Goal: Task Accomplishment & Management: Complete application form

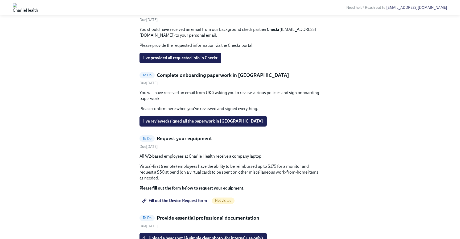
scroll to position [241, 0]
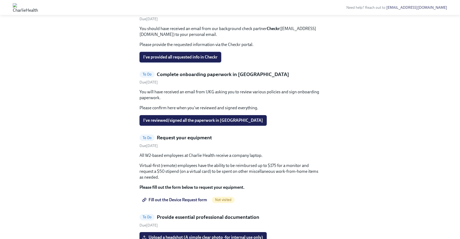
click at [203, 60] on span "I've provided all requested info in Checkr" at bounding box center [180, 57] width 74 height 5
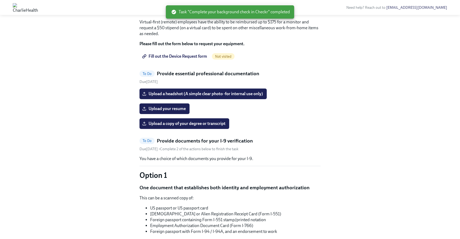
scroll to position [323, 0]
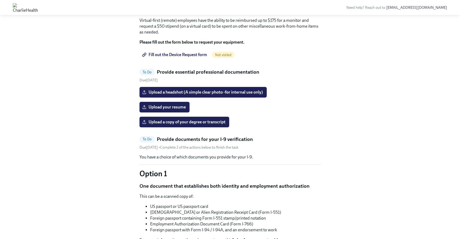
click at [196, 57] on span "Fill out the Device Request form" at bounding box center [175, 54] width 64 height 5
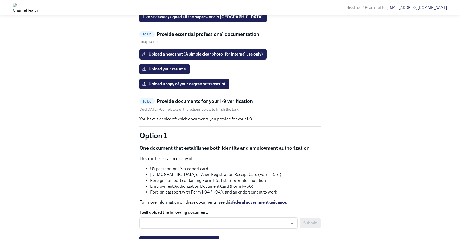
scroll to position [283, 0]
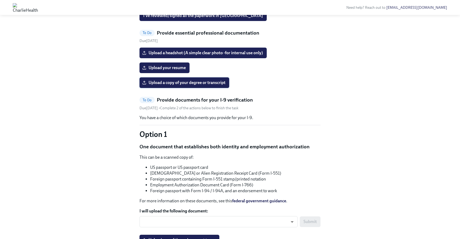
click at [215, 85] on span "Upload a copy of your degree or transcript" at bounding box center [184, 82] width 82 height 5
click at [0, 0] on input "Upload a copy of your degree or transcript" at bounding box center [0, 0] width 0 height 0
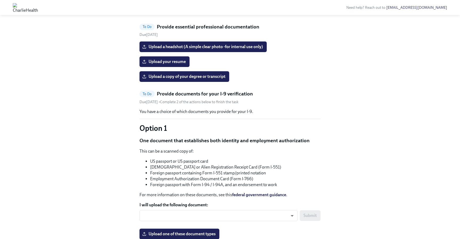
scroll to position [289, 0]
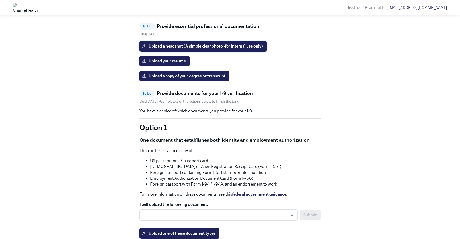
click at [185, 52] on label "Upload a headshot (A simple clear photo -for internal use only)" at bounding box center [202, 46] width 127 height 11
click at [0, 0] on input "Upload a headshot (A simple clear photo -for internal use only)" at bounding box center [0, 0] width 0 height 0
click at [164, 49] on span "Upload a headshot (A simple clear photo -for internal use only)" at bounding box center [203, 46] width 120 height 5
click at [0, 0] on input "Upload a headshot (A simple clear photo -for internal use only)" at bounding box center [0, 0] width 0 height 0
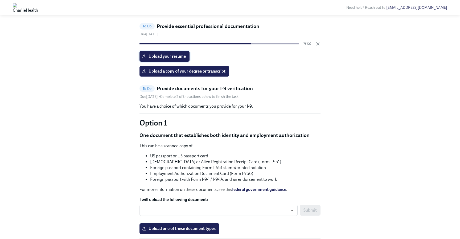
click at [179, 59] on span "Upload your resume" at bounding box center [164, 56] width 43 height 5
click at [0, 0] on input "Upload your resume" at bounding box center [0, 0] width 0 height 0
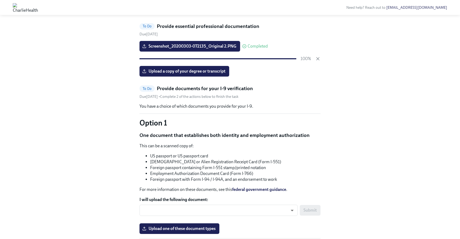
click at [342, 209] on div "Hi [PERSON_NAME]! This is your personal task list for [PERSON_NAME] Health Onbo…" at bounding box center [230, 197] width 434 height 919
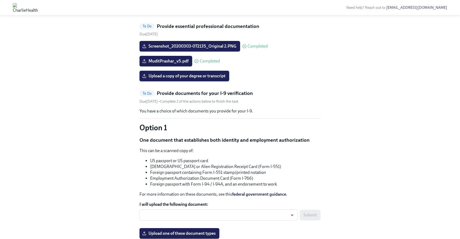
click at [209, 79] on span "Upload a copy of your degree or transcript" at bounding box center [184, 75] width 82 height 5
click at [0, 0] on input "Upload a copy of your degree or transcript" at bounding box center [0, 0] width 0 height 0
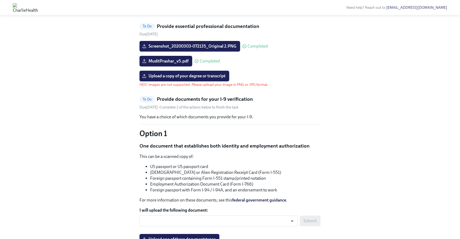
click at [182, 79] on span "Upload a copy of your degree or transcript" at bounding box center [184, 75] width 82 height 5
click at [0, 0] on input "Upload a copy of your degree or transcript" at bounding box center [0, 0] width 0 height 0
click at [218, 79] on span "Upload a copy of your degree or transcript" at bounding box center [184, 75] width 82 height 5
click at [0, 0] on input "Upload a copy of your degree or transcript" at bounding box center [0, 0] width 0 height 0
click at [160, 79] on span "Upload a copy of your degree or transcript" at bounding box center [184, 75] width 82 height 5
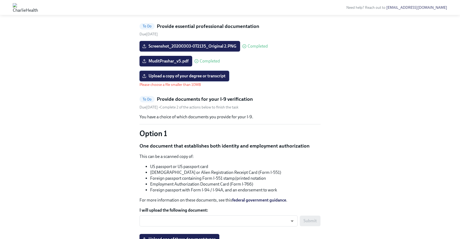
click at [0, 0] on input "Upload a copy of your degree or transcript" at bounding box center [0, 0] width 0 height 0
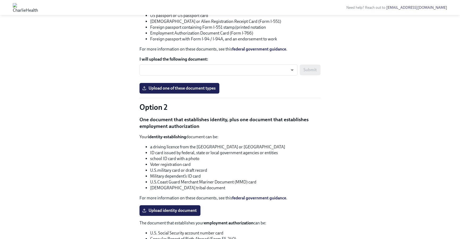
scroll to position [431, 0]
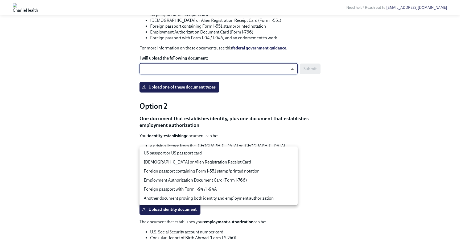
click at [191, 154] on body "Need help? Reach out to [EMAIL_ADDRESS][DOMAIN_NAME] Hi [PERSON_NAME]! This is …" at bounding box center [230, 49] width 460 height 960
click at [191, 154] on li "US passport or US passport card" at bounding box center [218, 153] width 158 height 9
type input "tm035QtdH"
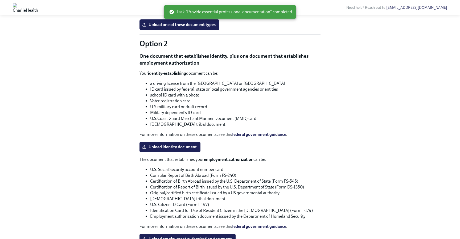
scroll to position [363, 0]
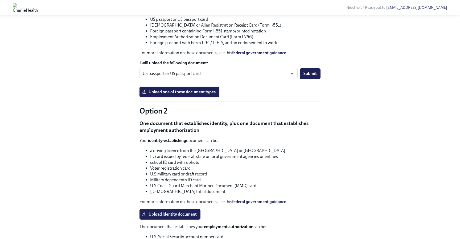
click at [179, 95] on span "Upload one of these document types" at bounding box center [179, 91] width 72 height 5
click at [0, 0] on input "Upload one of these document types" at bounding box center [0, 0] width 0 height 0
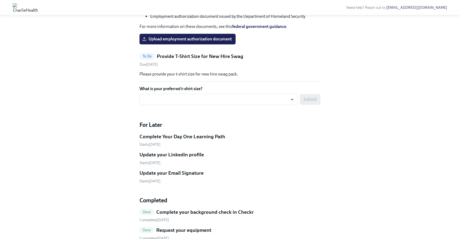
scroll to position [632, 0]
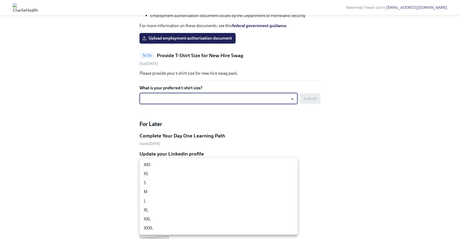
click at [241, 209] on li "XL" at bounding box center [218, 210] width 158 height 9
type input "ghyeC6wAT"
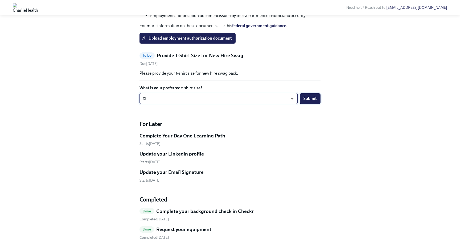
click at [314, 101] on span "Submit" at bounding box center [309, 98] width 13 height 5
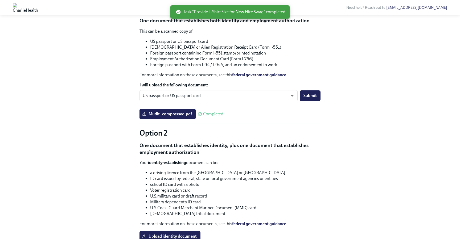
scroll to position [343, 0]
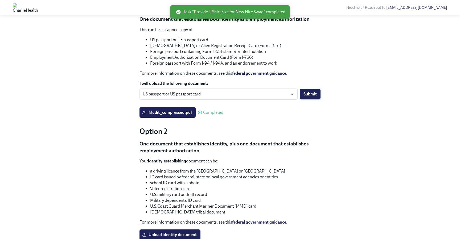
click at [316, 97] on span "Submit" at bounding box center [309, 94] width 13 height 5
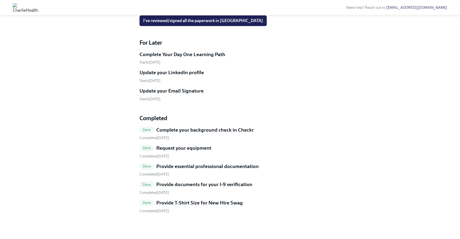
scroll to position [226, 0]
